Goal: Task Accomplishment & Management: Complete application form

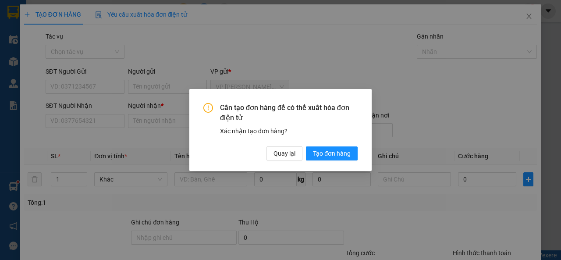
click at [84, 120] on div "Cần tạo đơn hàng để có thể xuất hóa đơn điện tử Xác nhận tạo đơn hàng? Quay lại…" at bounding box center [280, 130] width 561 height 260
click at [283, 148] on span "Quay lại" at bounding box center [284, 153] width 22 height 10
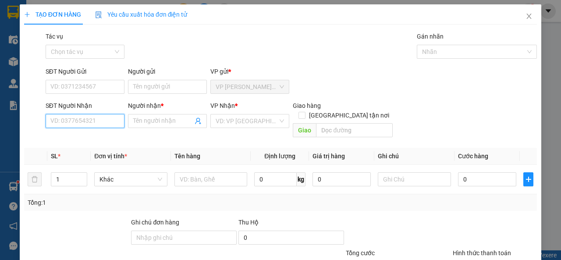
click at [118, 120] on input "SĐT Người Nhận" at bounding box center [85, 121] width 79 height 14
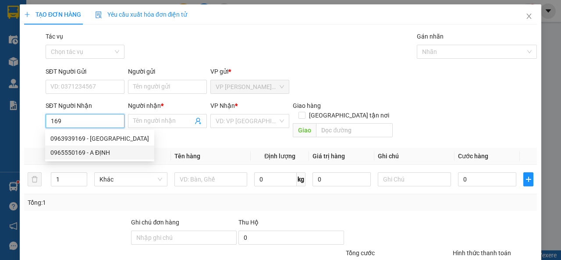
click at [94, 152] on div "0965550169 - A ĐỊNH" at bounding box center [99, 153] width 99 height 10
type input "0965550169"
type input "A ĐỊNH"
type input "25.000"
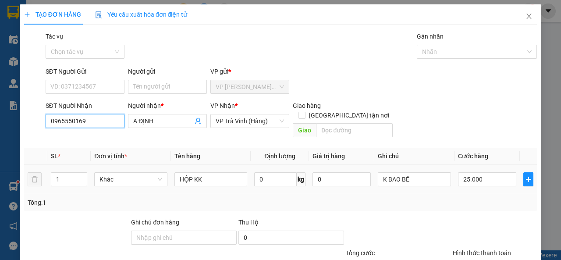
scroll to position [64, 0]
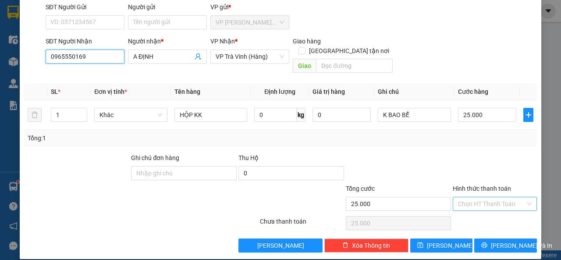
type input "0965550169"
click at [480, 197] on input "Hình thức thanh toán" at bounding box center [491, 203] width 67 height 13
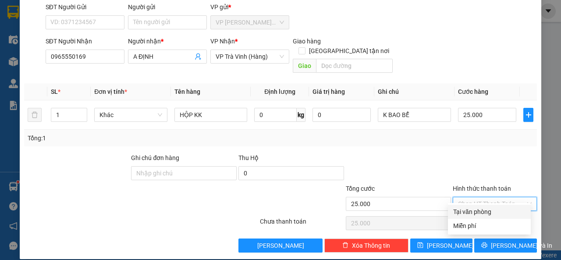
click at [480, 208] on div "Tại văn phòng" at bounding box center [489, 212] width 72 height 10
type input "0"
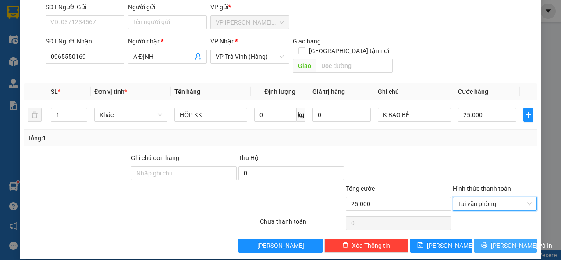
click at [494, 240] on span "[PERSON_NAME] và In" at bounding box center [521, 245] width 61 height 10
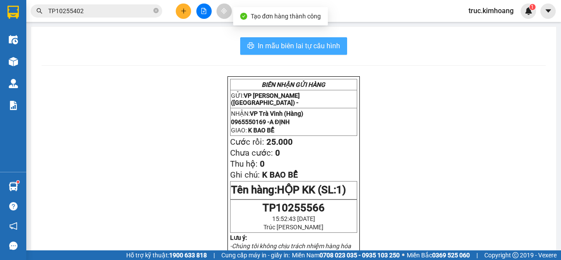
click at [311, 42] on span "In mẫu biên lai tự cấu hình" at bounding box center [299, 45] width 82 height 11
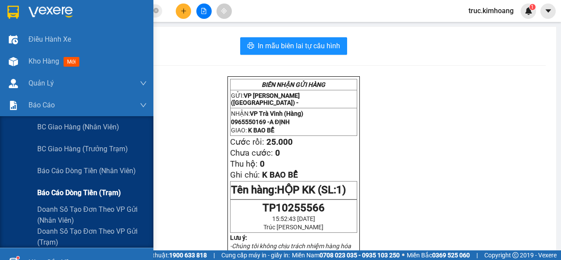
click at [98, 191] on span "Báo cáo dòng tiền (trạm)" at bounding box center [79, 192] width 84 height 11
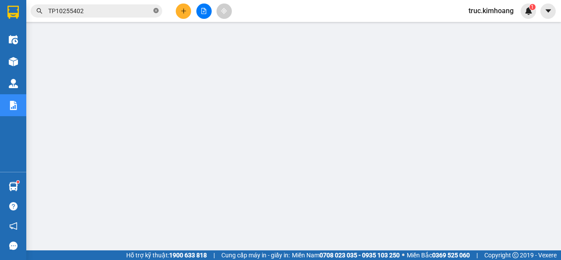
click at [154, 7] on span at bounding box center [155, 11] width 5 height 8
paste input "0779899988"
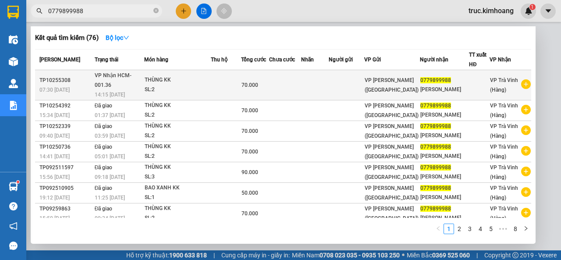
type input "0779899988"
click at [247, 74] on td "70.000" at bounding box center [255, 85] width 28 height 30
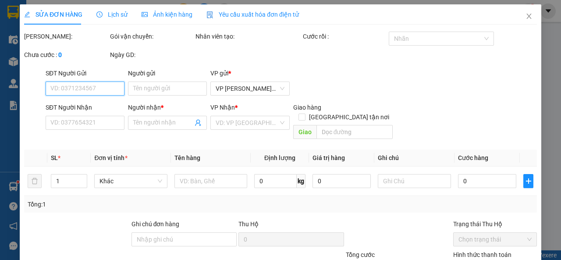
type input "0779899988"
type input "[PERSON_NAME]"
type input "70.000"
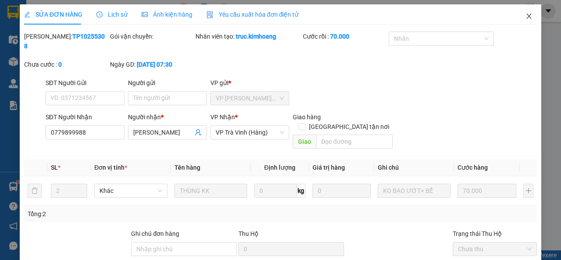
click at [527, 17] on span "Close" at bounding box center [528, 16] width 25 height 25
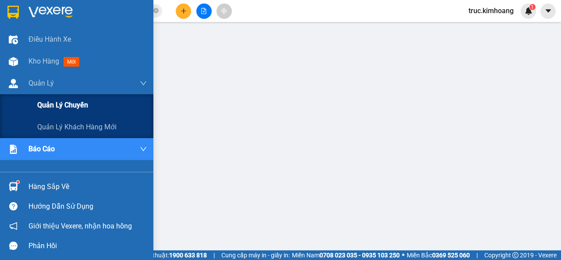
click at [78, 104] on span "Quản lý chuyến" at bounding box center [62, 104] width 51 height 11
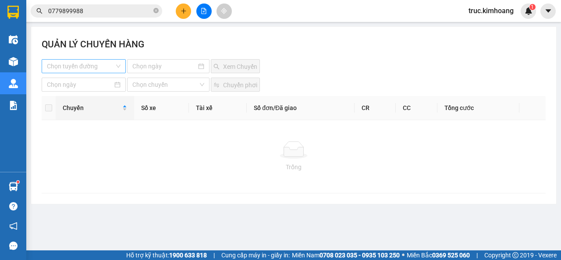
click at [89, 65] on input "search" at bounding box center [80, 66] width 67 height 13
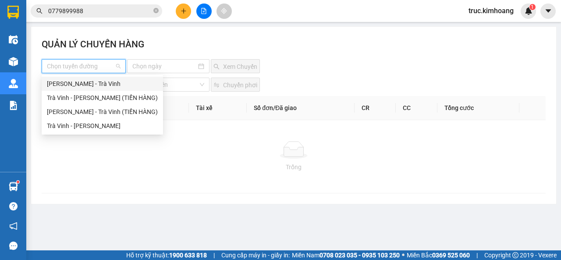
click at [98, 85] on div "[PERSON_NAME] - Trà Vinh" at bounding box center [102, 84] width 111 height 10
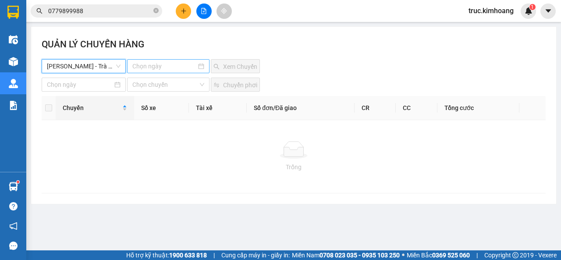
click at [153, 64] on input at bounding box center [164, 66] width 64 height 10
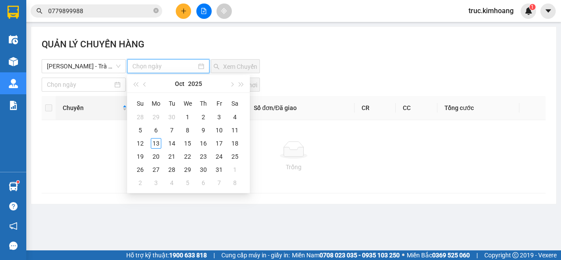
click at [130, 10] on input "0779899988" at bounding box center [99, 11] width 103 height 10
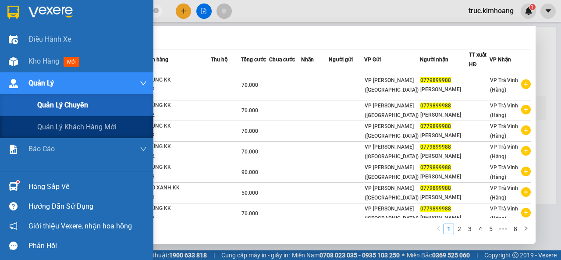
click at [49, 107] on span "Quản lý chuyến" at bounding box center [62, 104] width 51 height 11
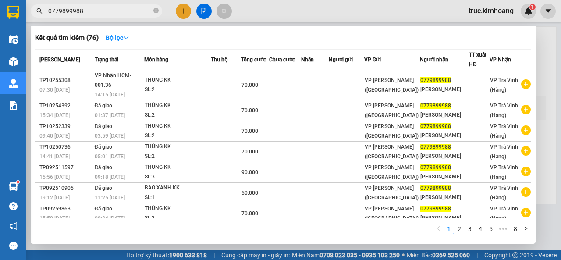
click at [206, 240] on div "Kết quả tìm kiếm ( 76 ) Bộ lọc Mã ĐH Trạng thái Món hàng Thu hộ Tổng cước Chưa …" at bounding box center [283, 134] width 505 height 217
click at [240, 239] on div "1 2 3 4 5 ••• 8" at bounding box center [283, 231] width 496 height 16
click at [547, 173] on div at bounding box center [280, 130] width 561 height 260
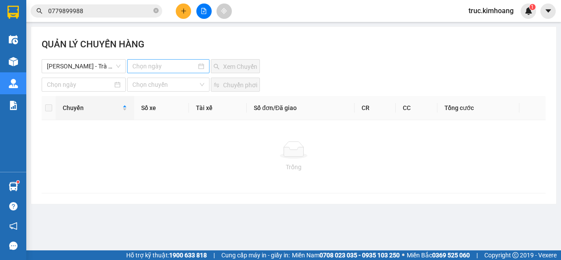
click at [146, 67] on input at bounding box center [164, 66] width 64 height 10
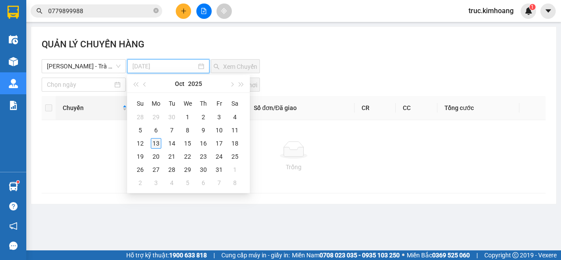
type input "[DATE]"
click at [157, 142] on div "13" at bounding box center [156, 143] width 11 height 11
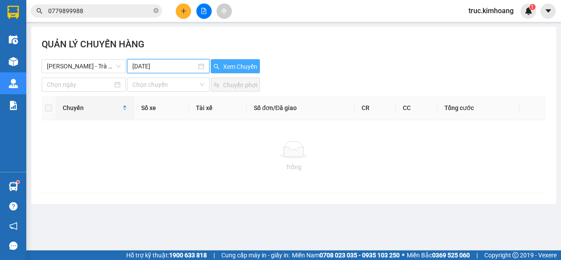
click at [227, 64] on span "Xem Chuyến" at bounding box center [240, 67] width 34 height 10
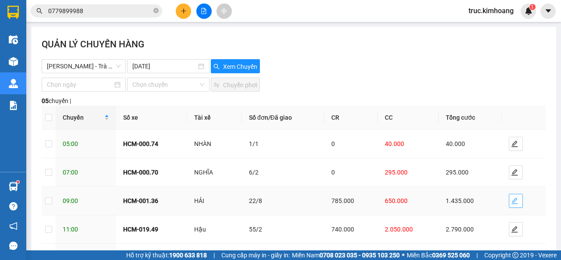
click at [515, 199] on span "edit" at bounding box center [515, 200] width 13 height 7
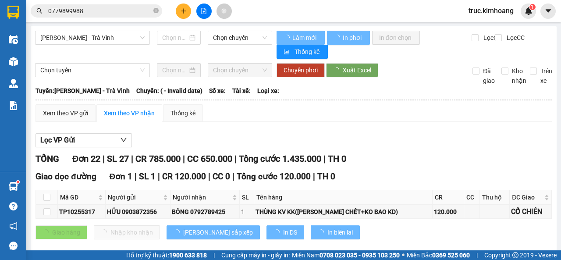
type input "[DATE]"
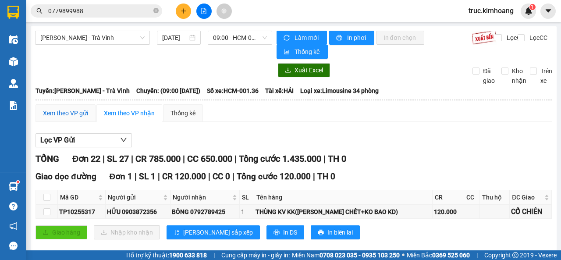
click at [64, 110] on div "Xem theo VP gửi" at bounding box center [65, 113] width 45 height 10
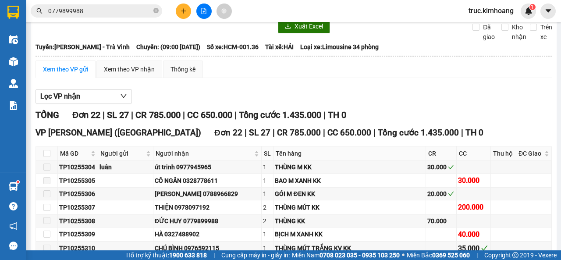
scroll to position [88, 0]
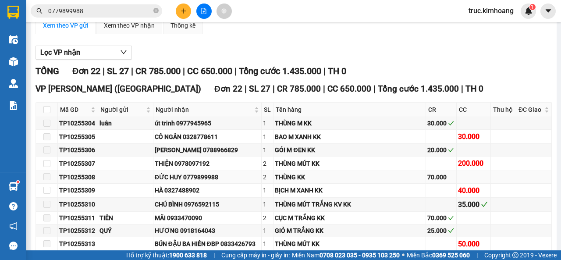
click at [49, 180] on span at bounding box center [46, 176] width 7 height 7
click at [44, 180] on span at bounding box center [46, 176] width 7 height 7
click at [51, 184] on td at bounding box center [47, 177] width 22 height 13
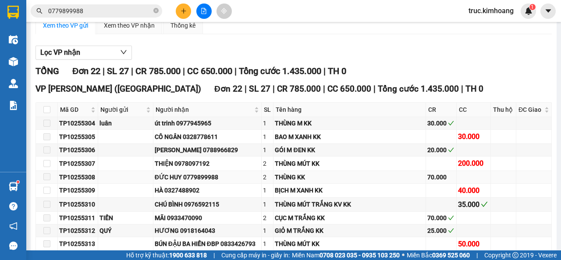
click at [52, 184] on td at bounding box center [47, 177] width 22 height 13
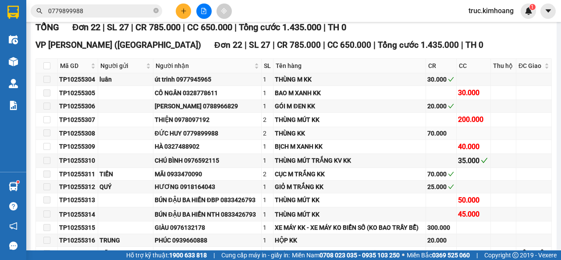
click at [48, 136] on span at bounding box center [46, 132] width 7 height 7
click at [47, 136] on span at bounding box center [46, 132] width 7 height 7
click at [46, 136] on span at bounding box center [46, 132] width 7 height 7
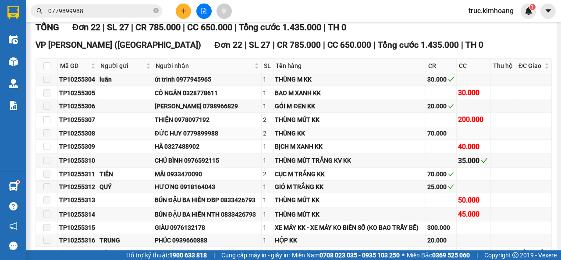
click at [46, 136] on span at bounding box center [46, 132] width 7 height 7
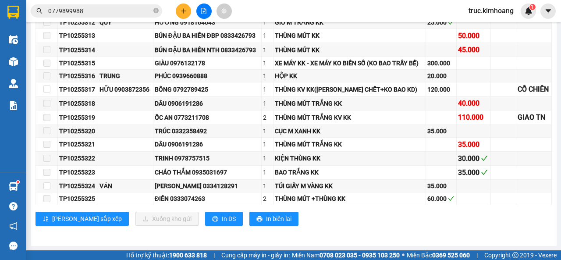
scroll to position [326, 0]
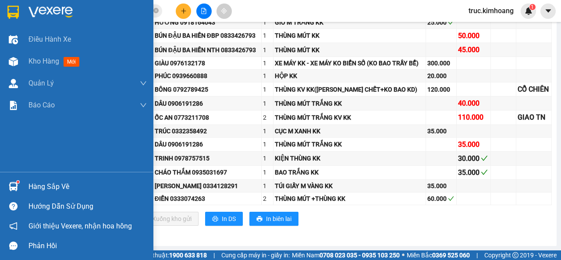
click at [49, 188] on div "Hàng sắp về" at bounding box center [87, 186] width 118 height 13
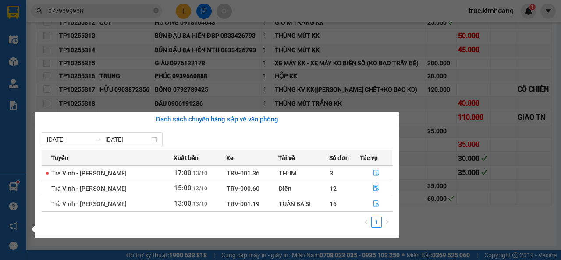
click at [257, 110] on section "Kết quả tìm kiếm ( 76 ) Bộ lọc Mã ĐH Trạng thái Món hàng Thu hộ Tổng cước Chưa …" at bounding box center [280, 130] width 561 height 260
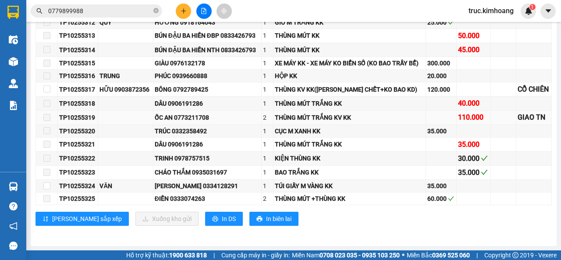
scroll to position [238, 0]
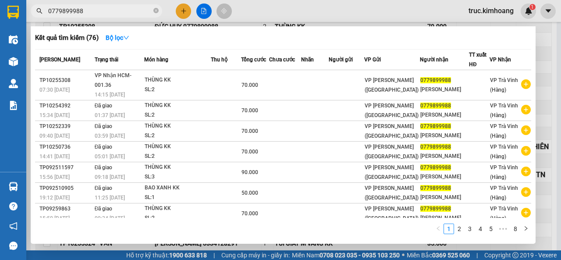
click at [84, 9] on input "0779899988" at bounding box center [99, 11] width 103 height 10
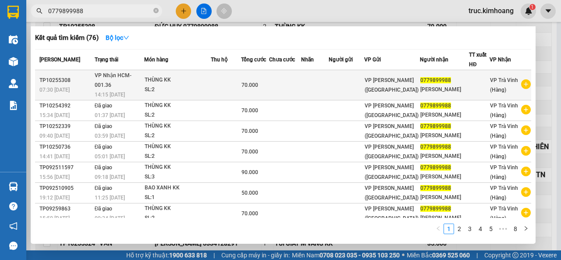
click at [318, 81] on td at bounding box center [315, 85] width 28 height 30
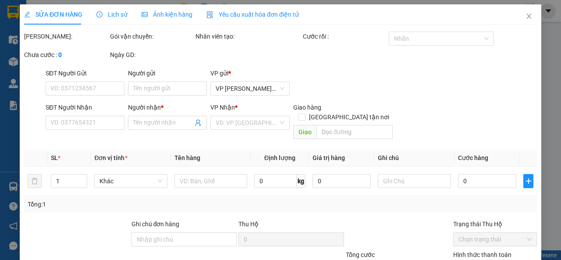
type input "0779899988"
type input "[PERSON_NAME]"
type input "70.000"
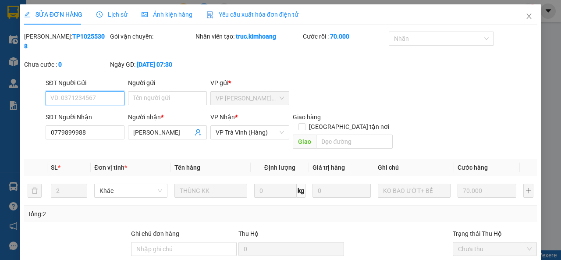
scroll to position [66, 0]
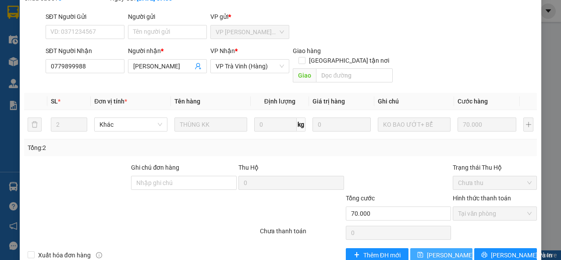
click at [453, 250] on span "[PERSON_NAME] thay đổi" at bounding box center [462, 255] width 70 height 10
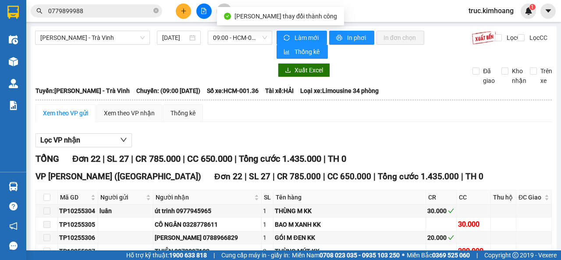
click at [109, 10] on input "0779899988" at bounding box center [99, 11] width 103 height 10
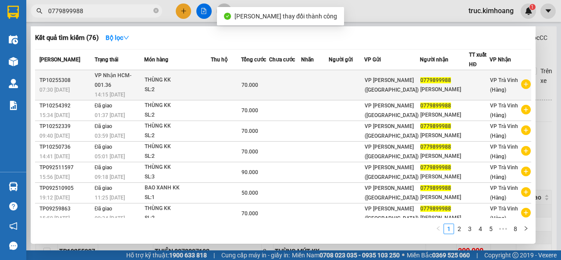
click at [339, 81] on td at bounding box center [346, 85] width 35 height 30
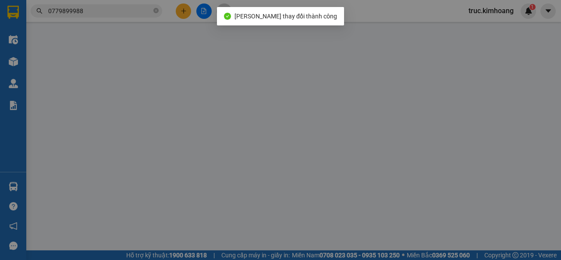
type input "0779899988"
type input "[PERSON_NAME]"
type input "70.000"
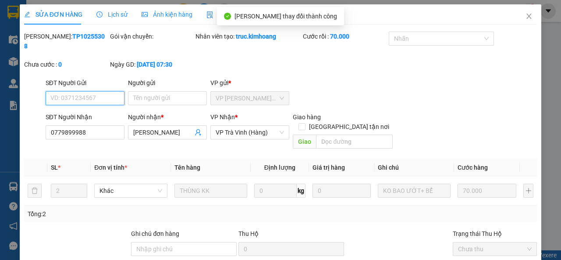
scroll to position [76, 0]
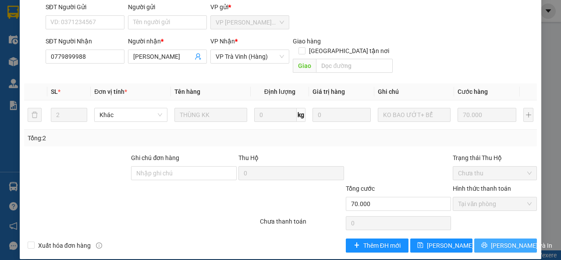
click at [503, 240] on span "[PERSON_NAME] và In" at bounding box center [521, 245] width 61 height 10
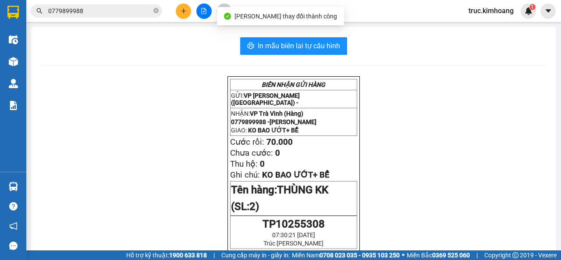
scroll to position [44, 0]
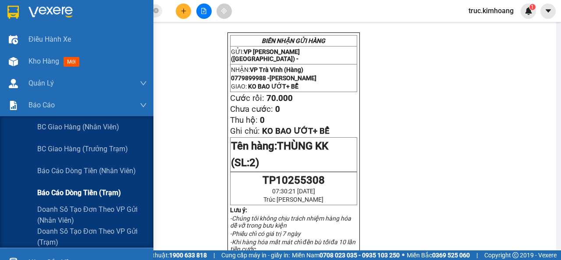
click at [115, 190] on span "Báo cáo dòng tiền (trạm)" at bounding box center [79, 192] width 84 height 11
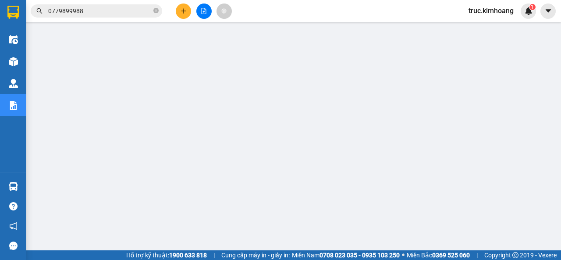
click at [125, 7] on input "0779899988" at bounding box center [99, 11] width 103 height 10
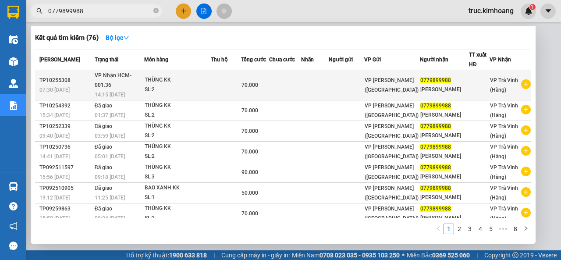
click at [191, 75] on div "THÙNG KK" at bounding box center [178, 80] width 66 height 10
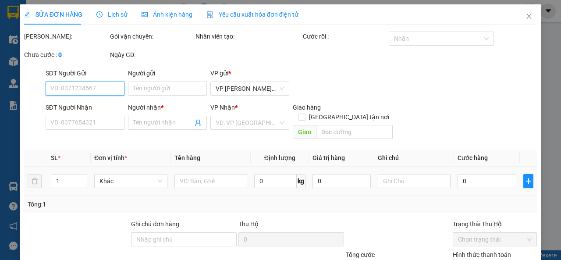
type input "0779899988"
type input "[PERSON_NAME]"
type input "70.000"
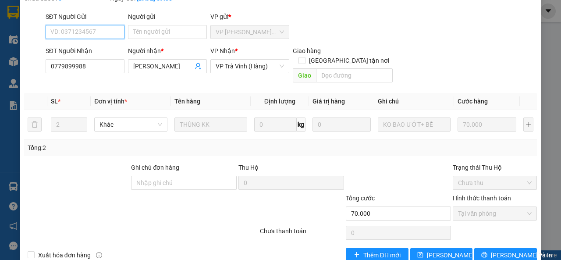
scroll to position [76, 0]
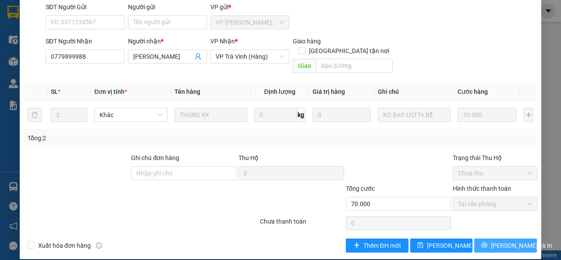
click at [503, 240] on span "[PERSON_NAME] và In" at bounding box center [521, 245] width 61 height 10
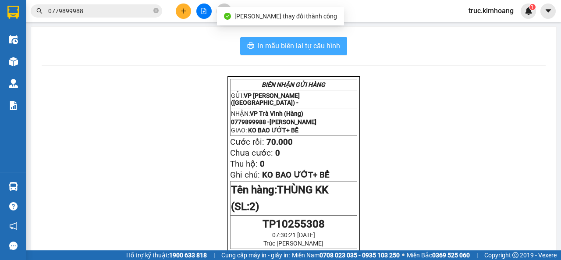
click at [329, 53] on button "In mẫu biên lai tự cấu hình" at bounding box center [293, 46] width 107 height 18
